Goal: Transaction & Acquisition: Purchase product/service

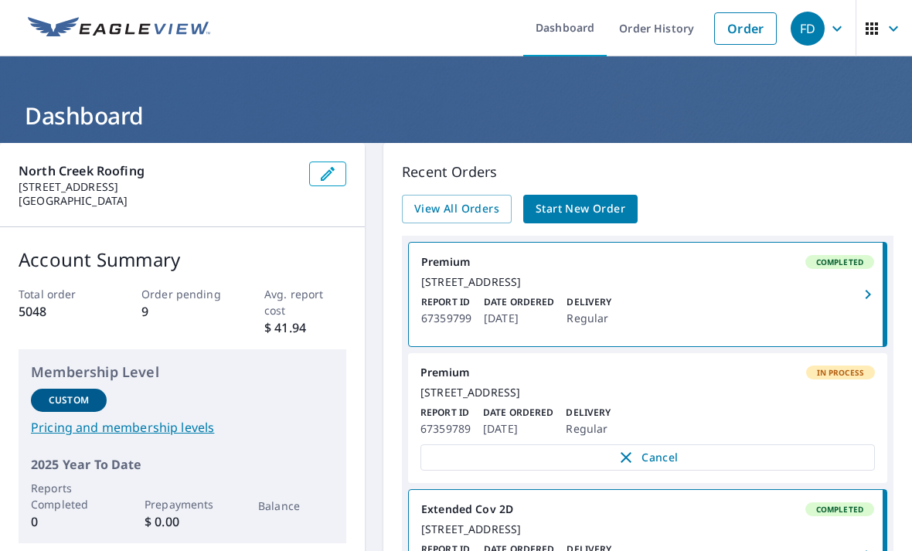
click at [598, 213] on span "Start New Order" at bounding box center [581, 208] width 90 height 19
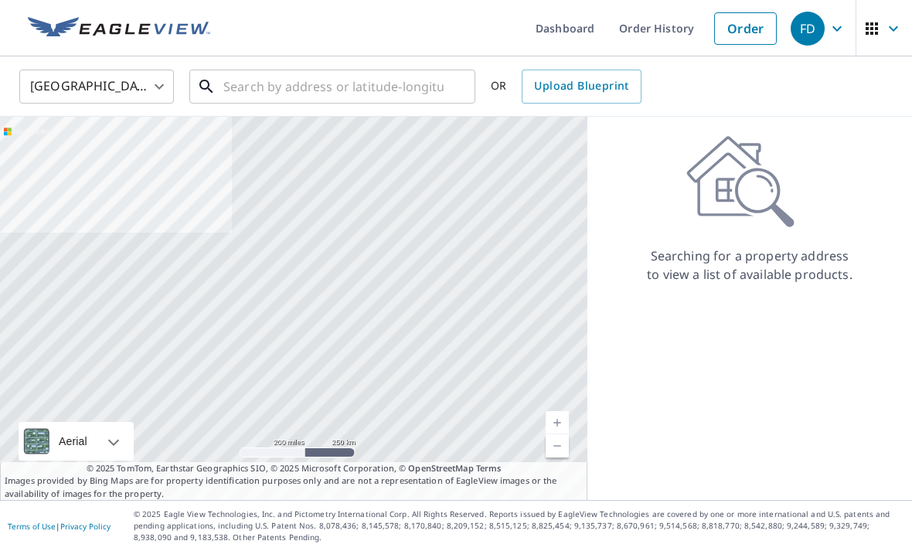
click at [314, 78] on input "text" at bounding box center [333, 86] width 220 height 43
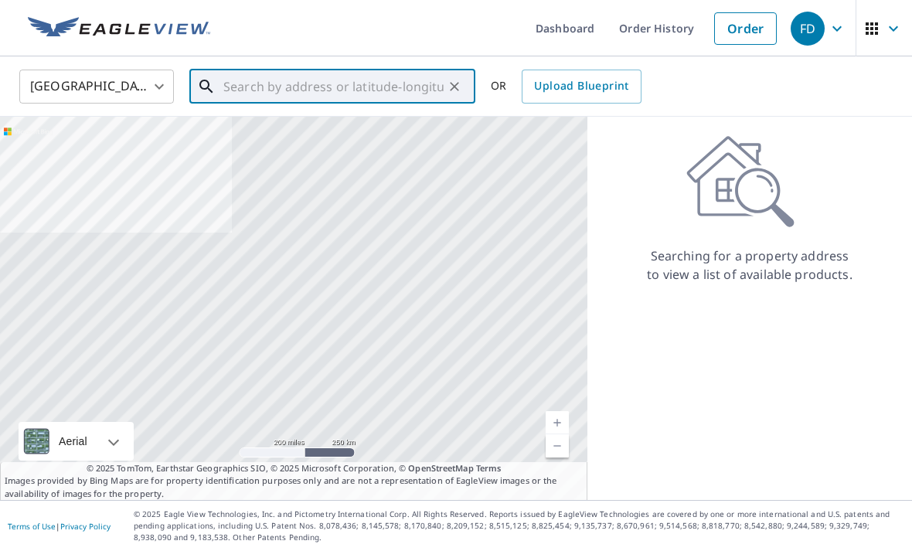
click at [282, 87] on input "text" at bounding box center [333, 86] width 220 height 43
paste input "[STREET_ADDRESS]"
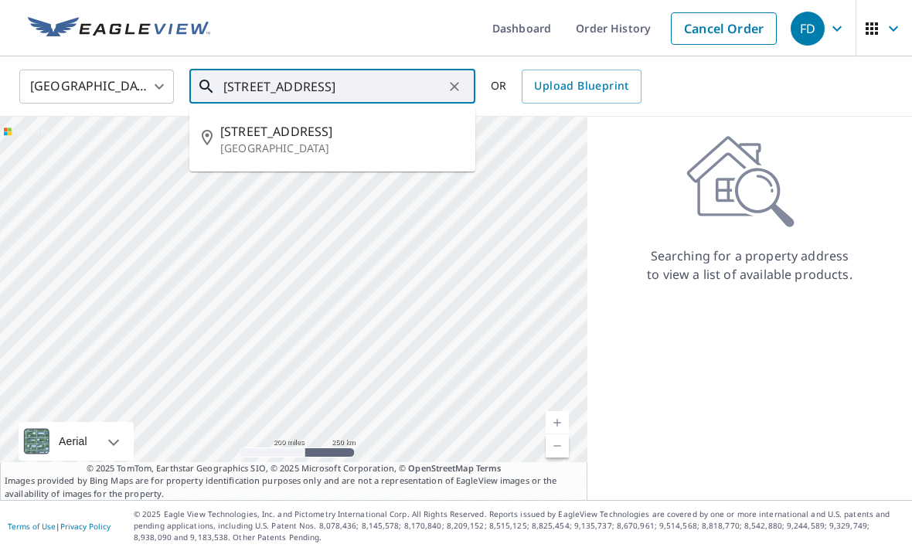
click at [296, 139] on span "[STREET_ADDRESS]" at bounding box center [341, 131] width 243 height 19
type input "[STREET_ADDRESS]"
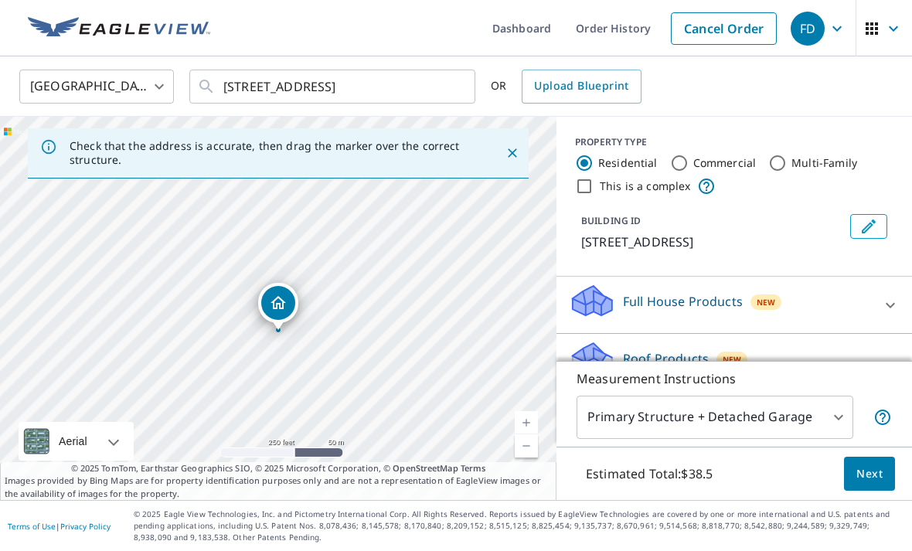
click at [874, 484] on span "Next" at bounding box center [869, 474] width 26 height 19
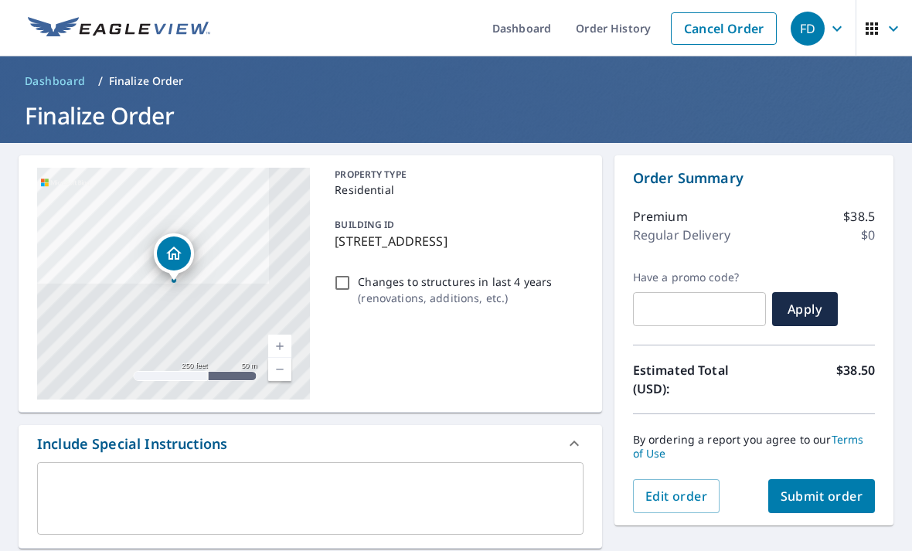
click at [827, 504] on span "Submit order" at bounding box center [822, 496] width 83 height 17
checkbox input "true"
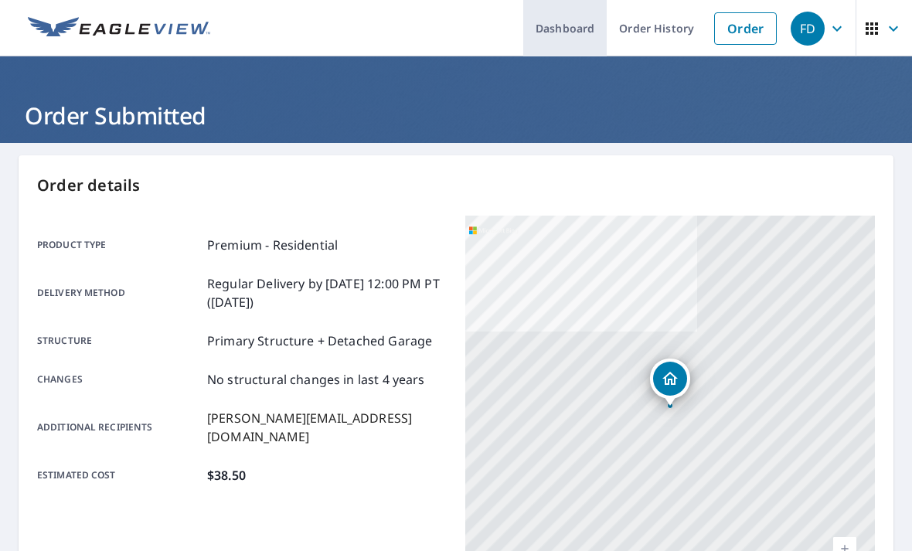
click at [575, 40] on link "Dashboard" at bounding box center [564, 28] width 83 height 56
